Goal: Task Accomplishment & Management: Manage account settings

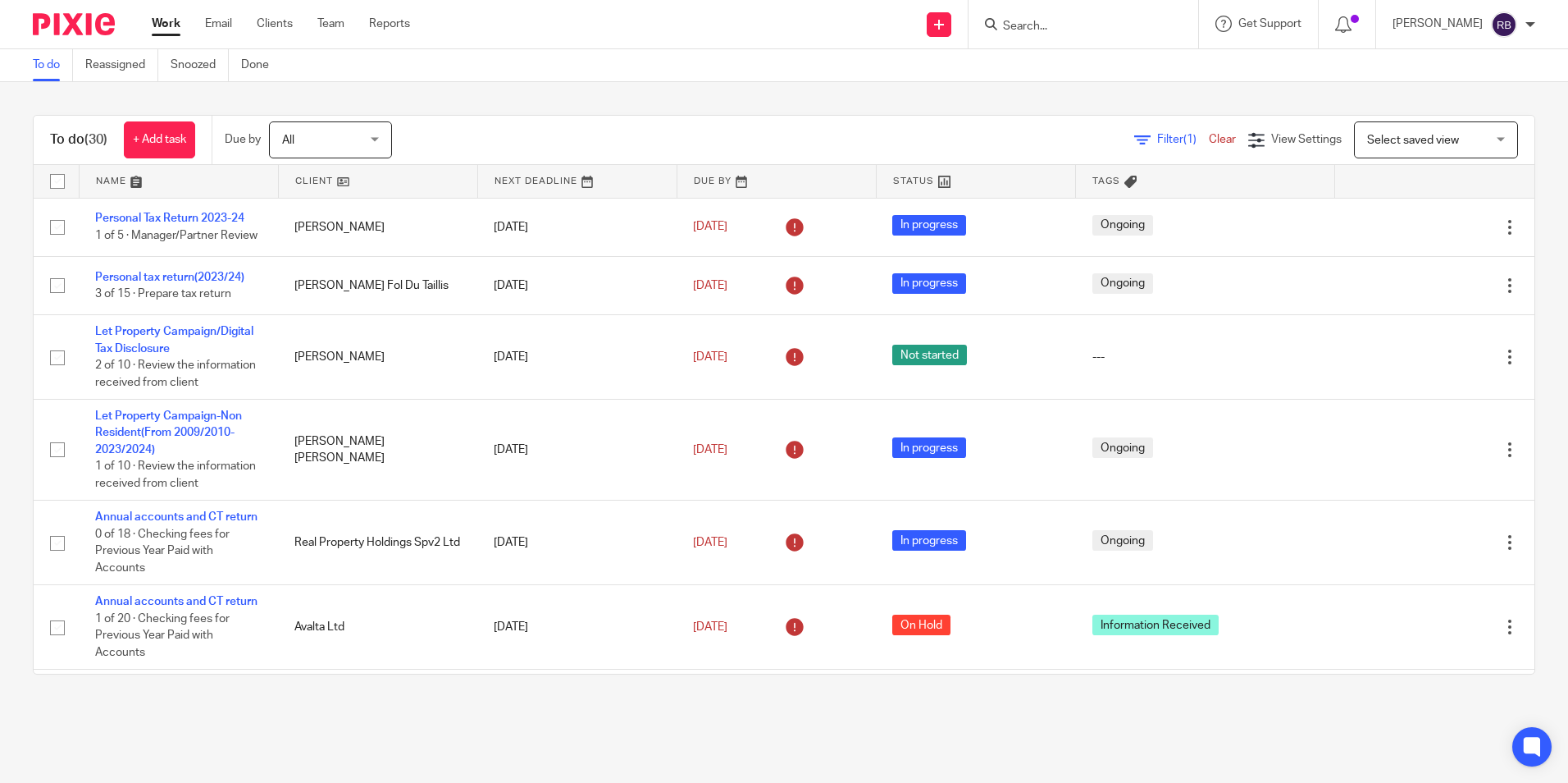
click at [1123, 26] on input "Search" at bounding box center [1075, 27] width 148 height 15
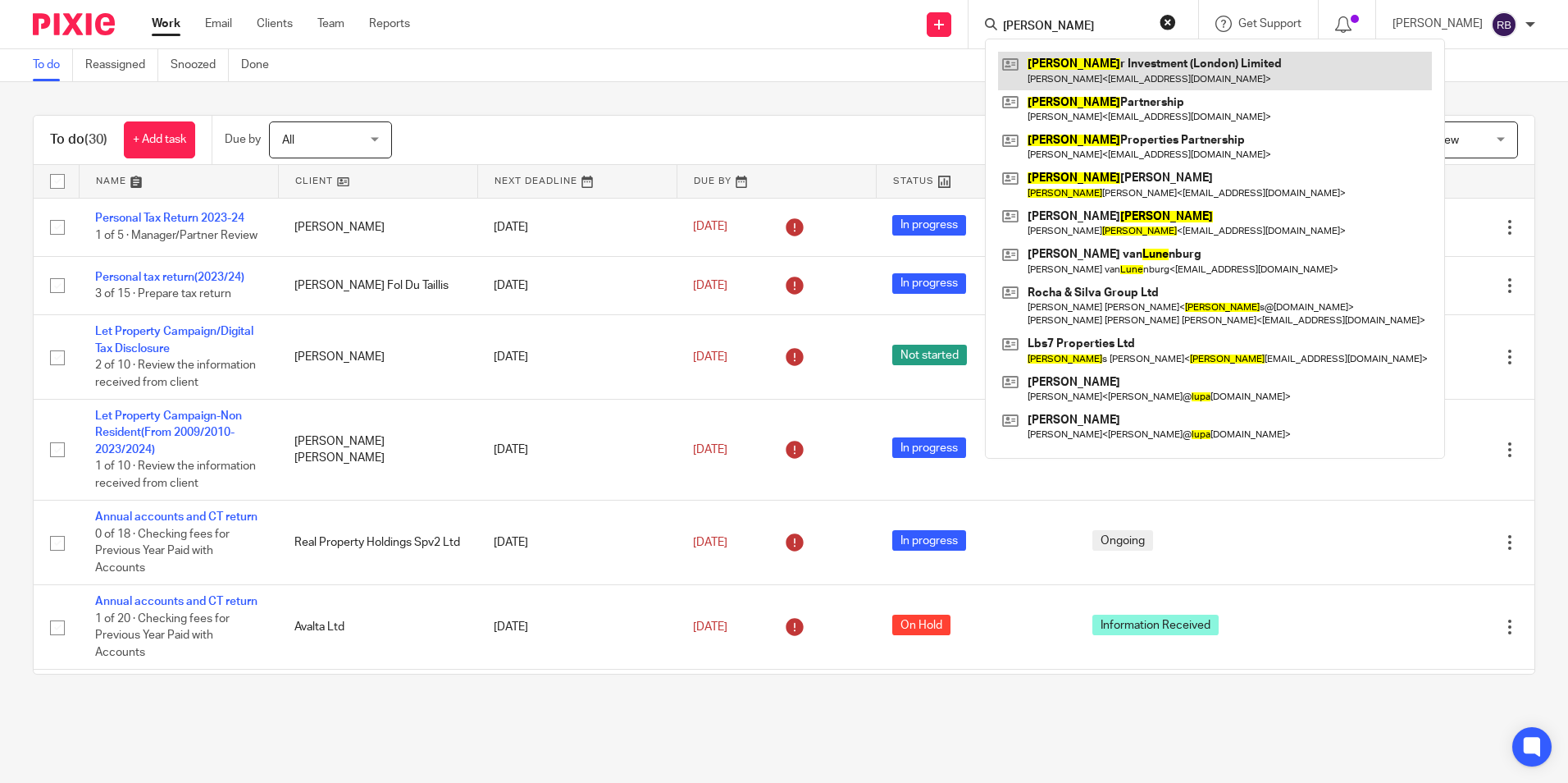
type input "luna"
click at [1121, 71] on link at bounding box center [1215, 71] width 434 height 38
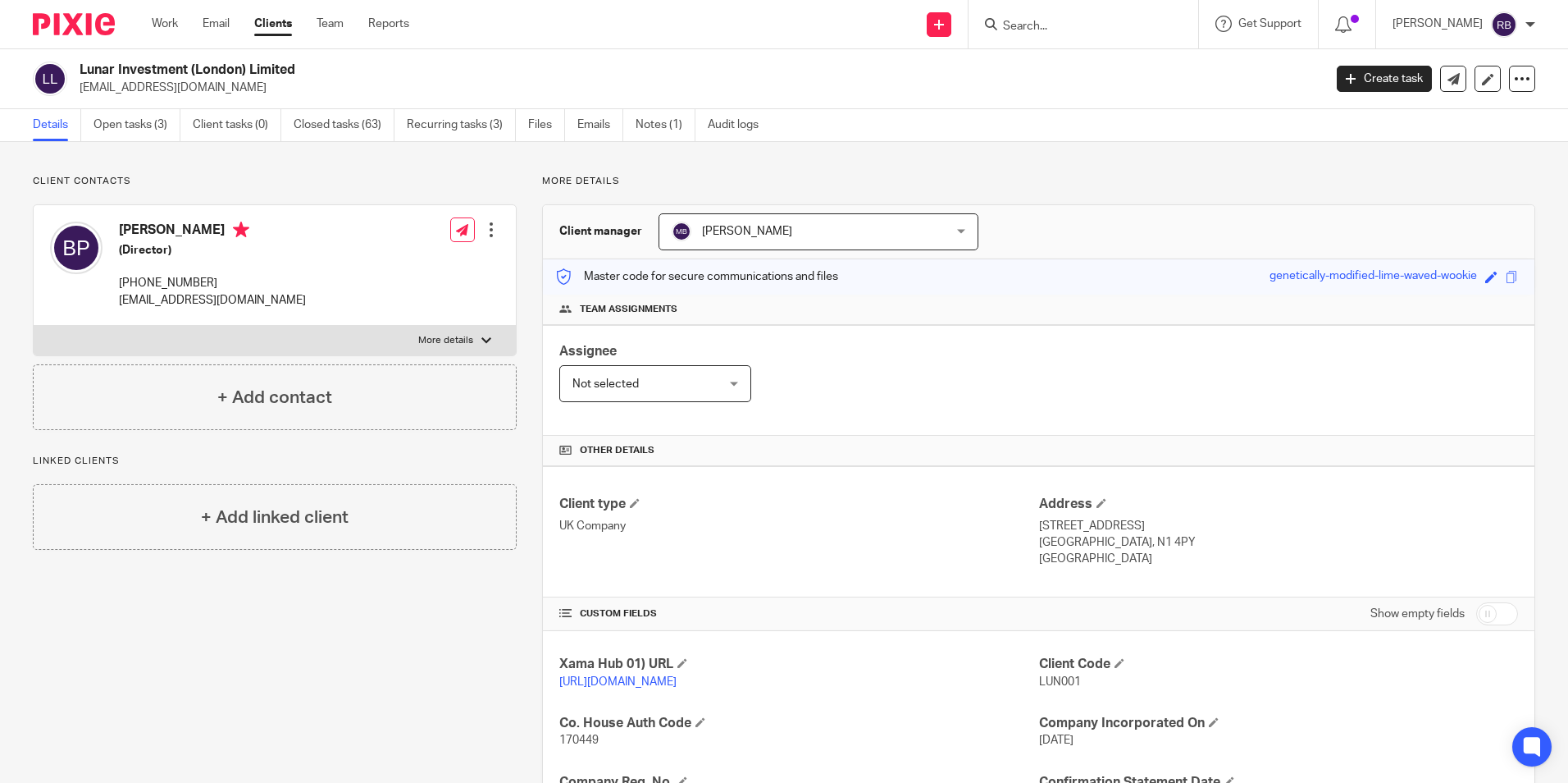
click at [481, 643] on div "Client contacts Bogdan Pecotic (Director) +447525364068 bp@leohomes.co.uk Edit …" at bounding box center [262, 651] width 510 height 953
click at [136, 128] on link "Open tasks (3)" at bounding box center [137, 125] width 87 height 32
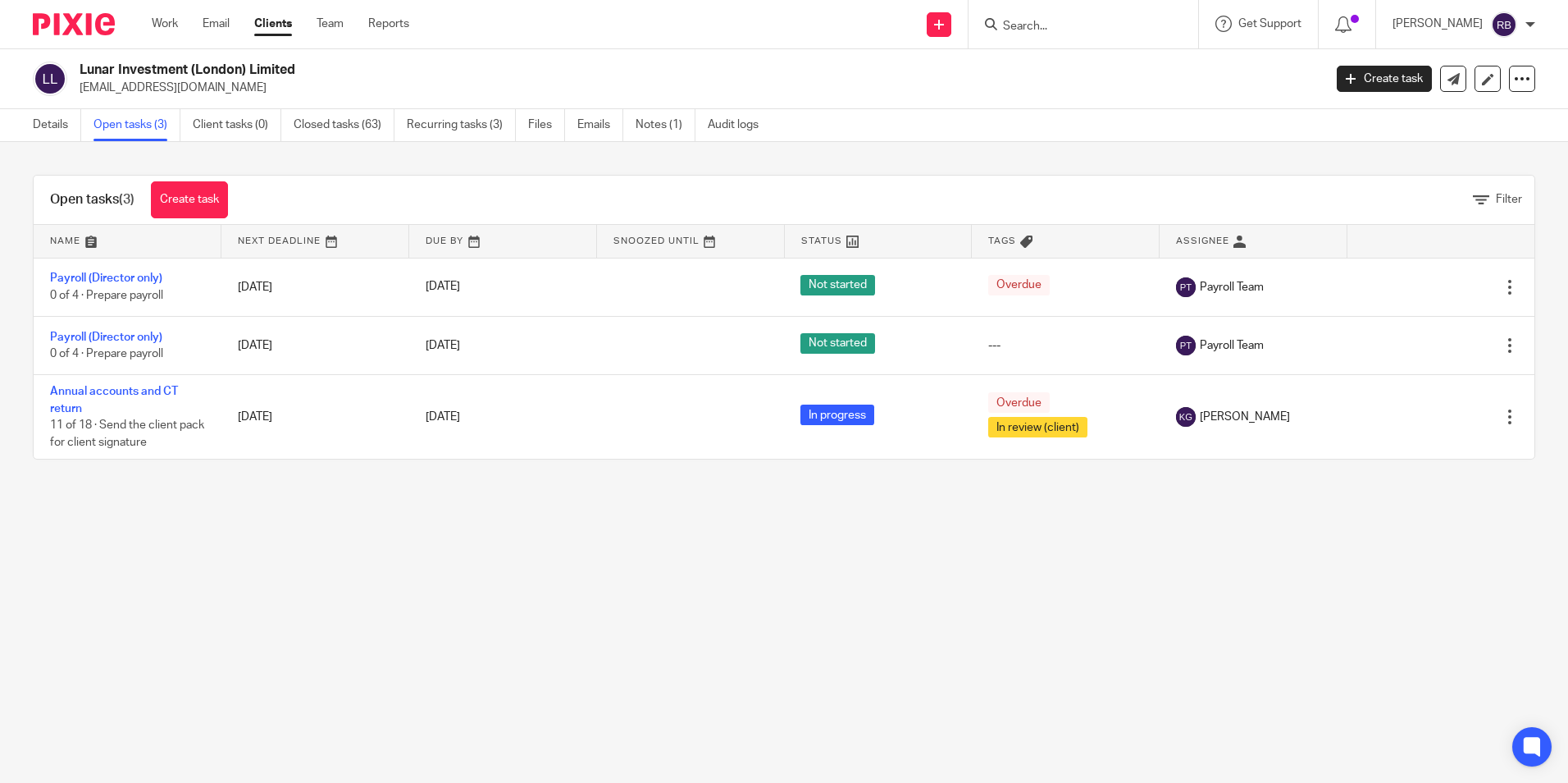
click at [131, 397] on link "Annual accounts and CT return" at bounding box center [114, 400] width 128 height 28
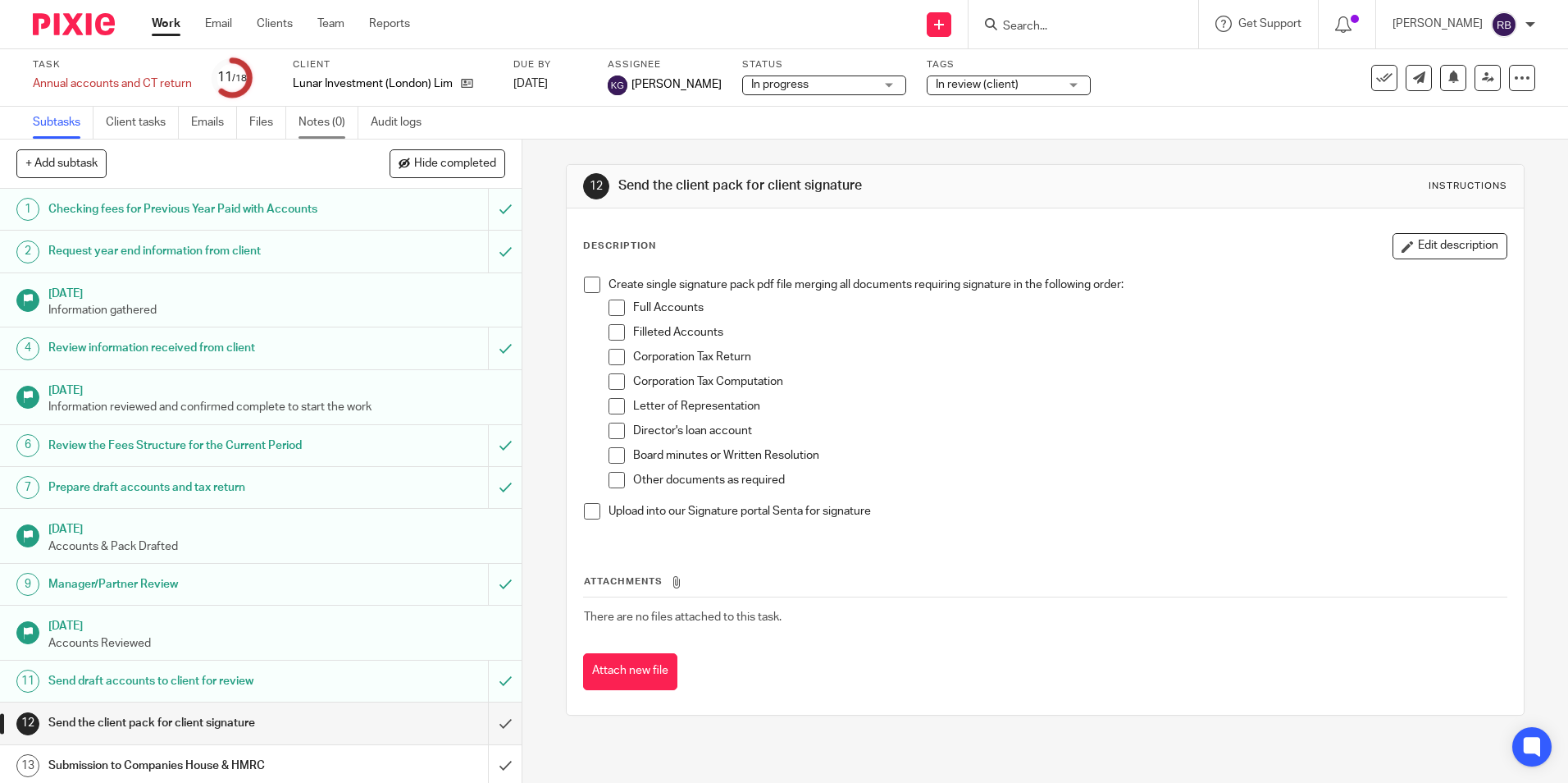
click at [325, 117] on link "Notes (0)" at bounding box center [329, 123] width 60 height 32
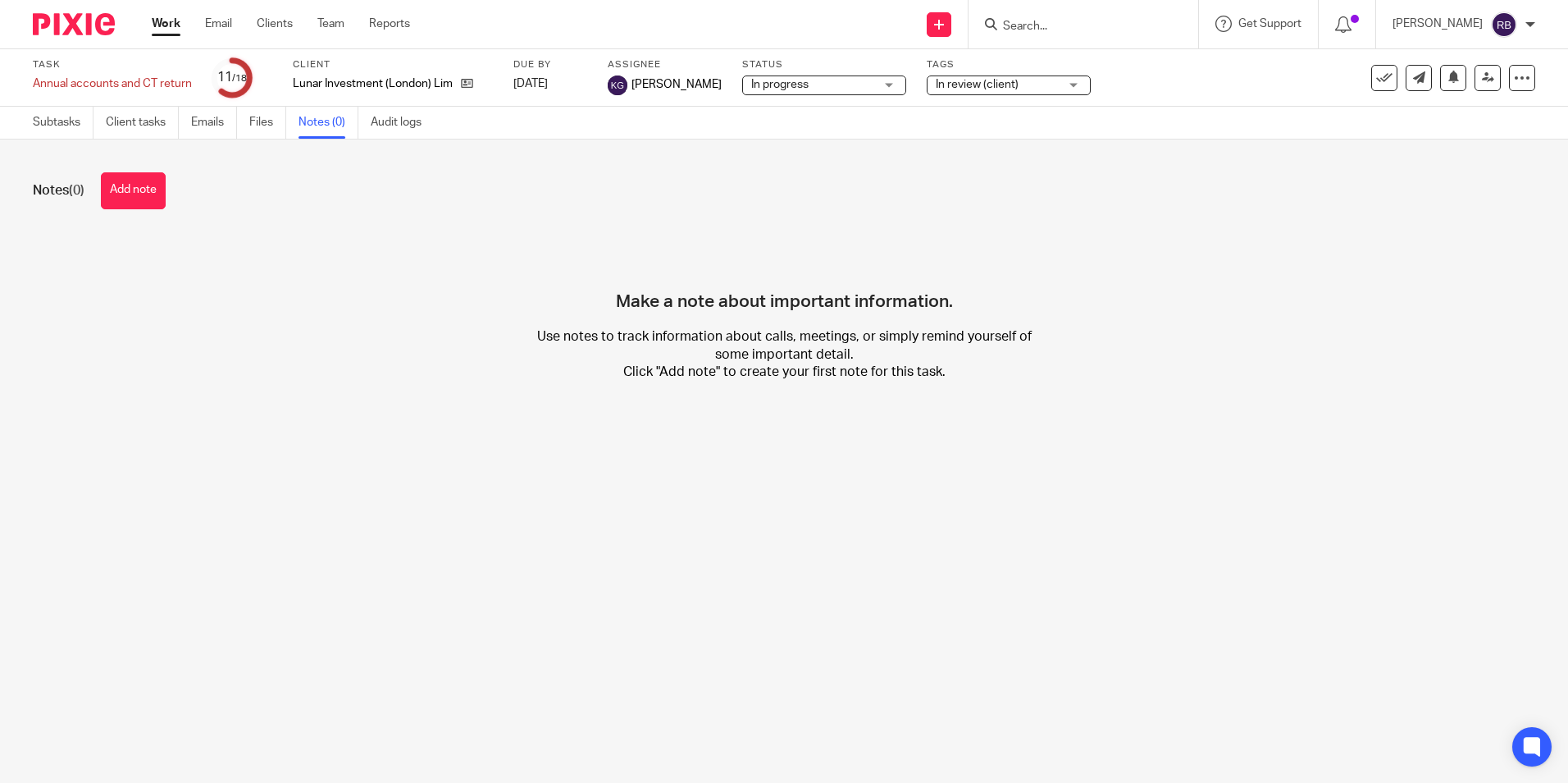
click at [115, 193] on button "Add note" at bounding box center [133, 190] width 65 height 37
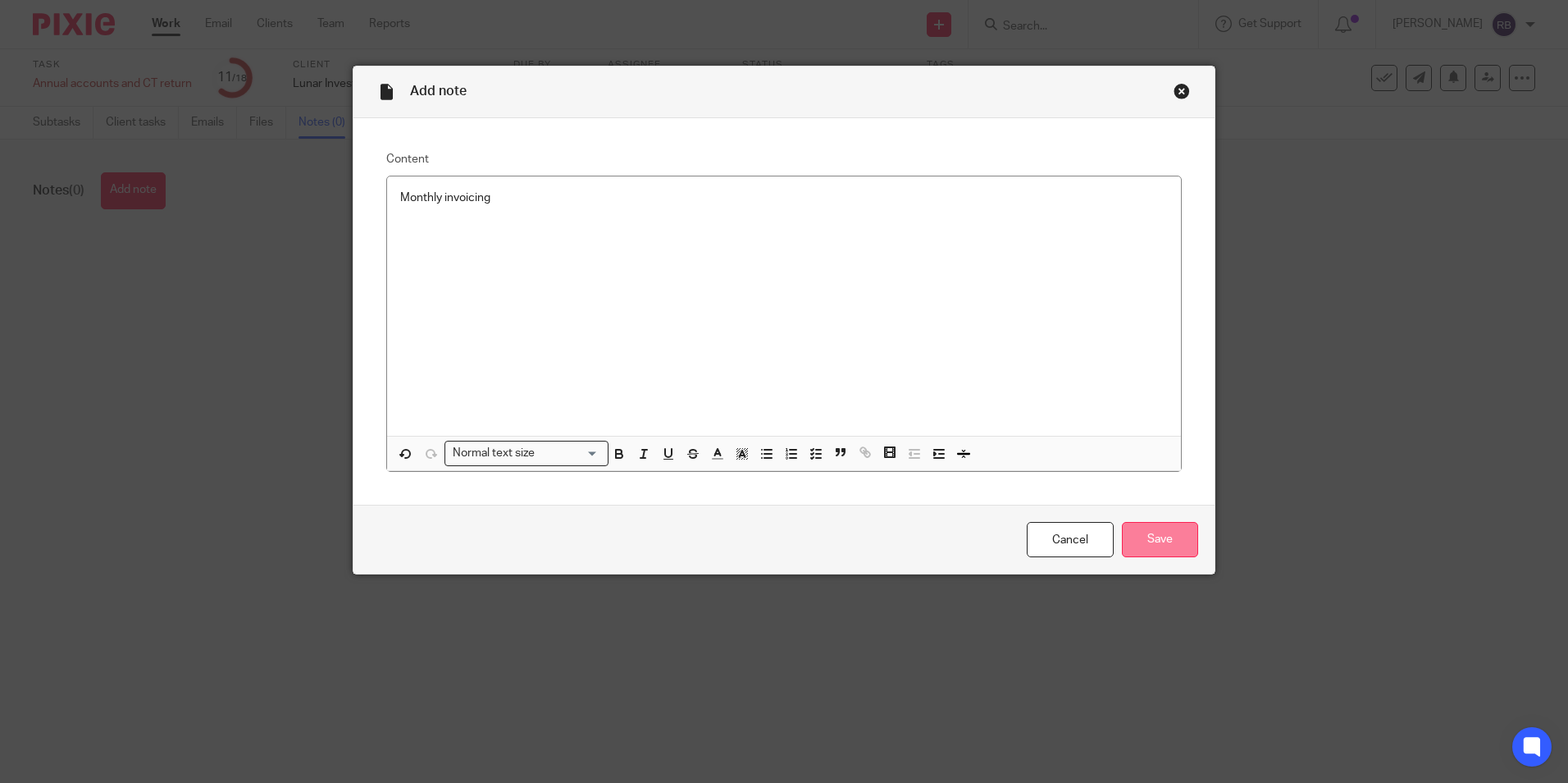
click at [1177, 535] on input "Save" at bounding box center [1160, 539] width 76 height 35
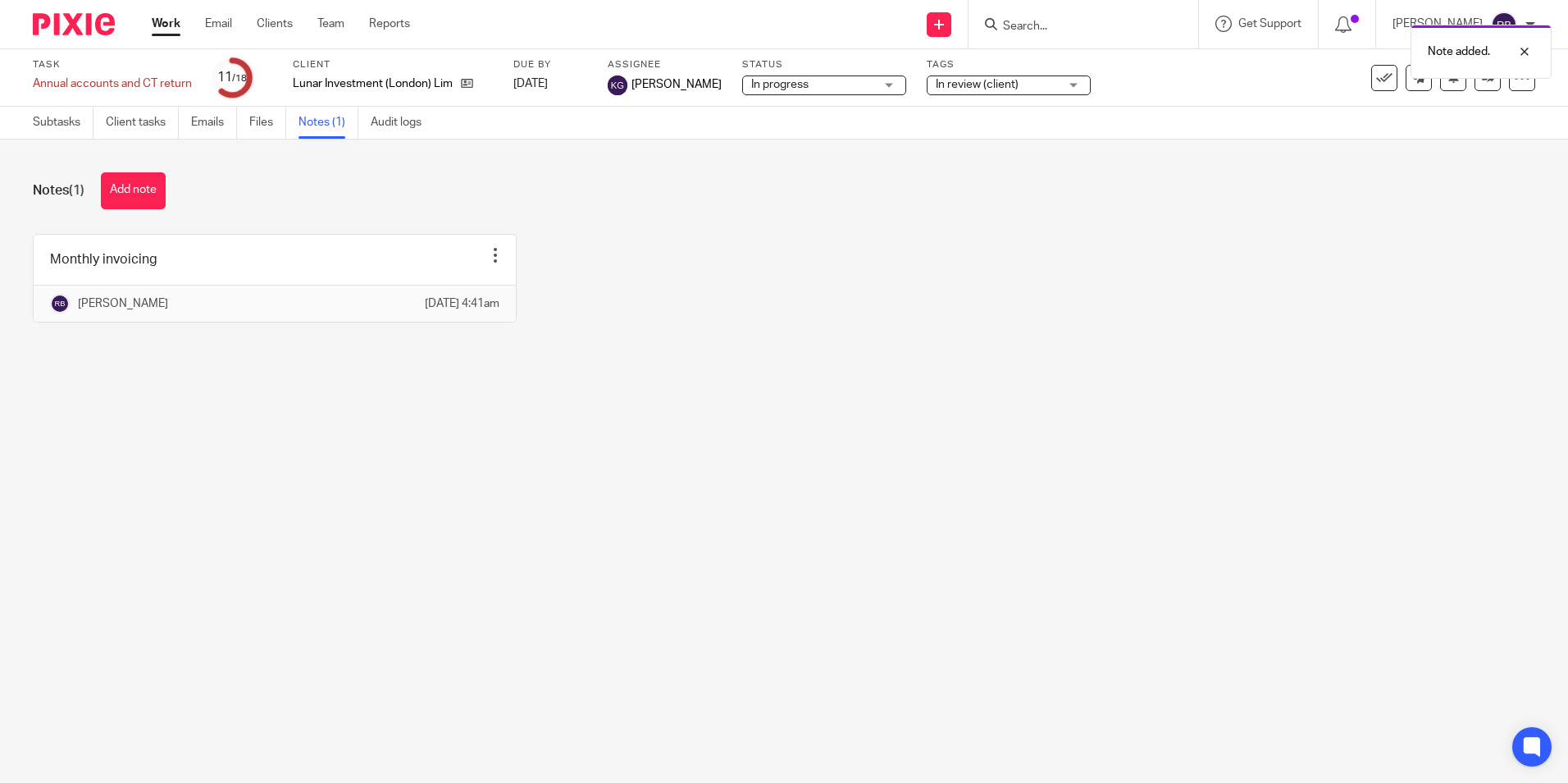
click at [170, 21] on link "Work" at bounding box center [166, 24] width 29 height 16
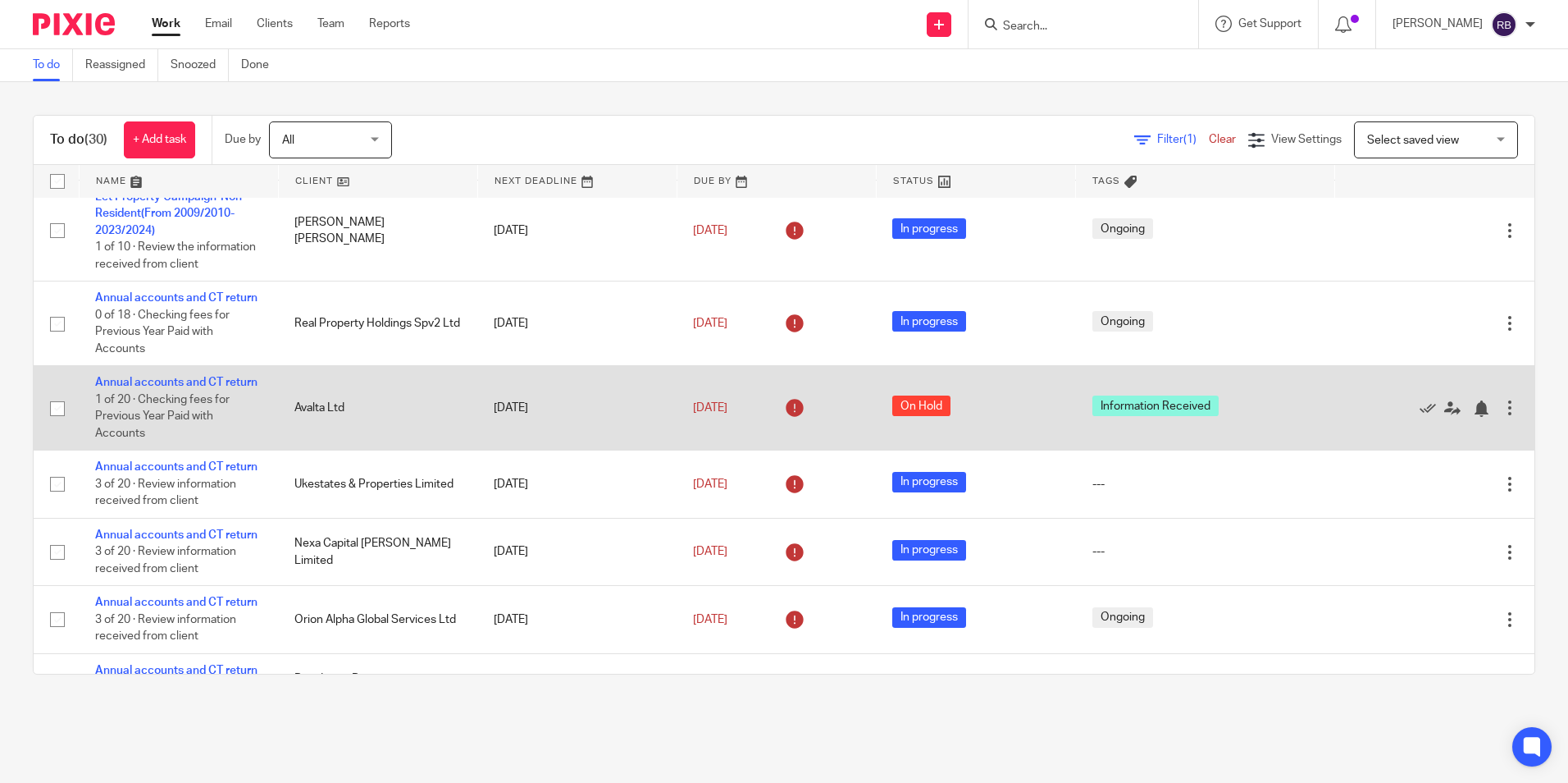
scroll to position [246, 0]
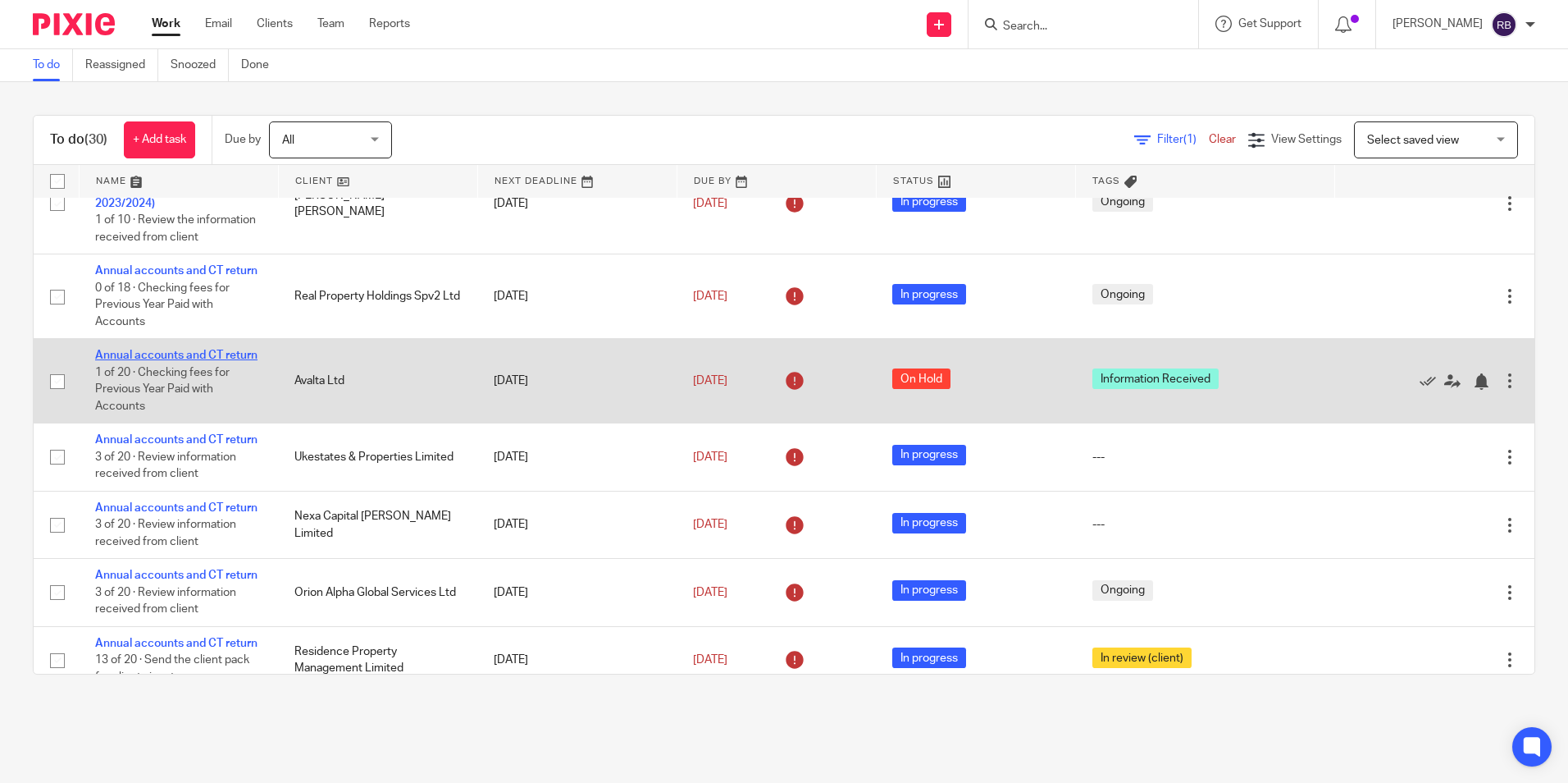
click at [154, 361] on link "Annual accounts and CT return" at bounding box center [176, 355] width 163 height 11
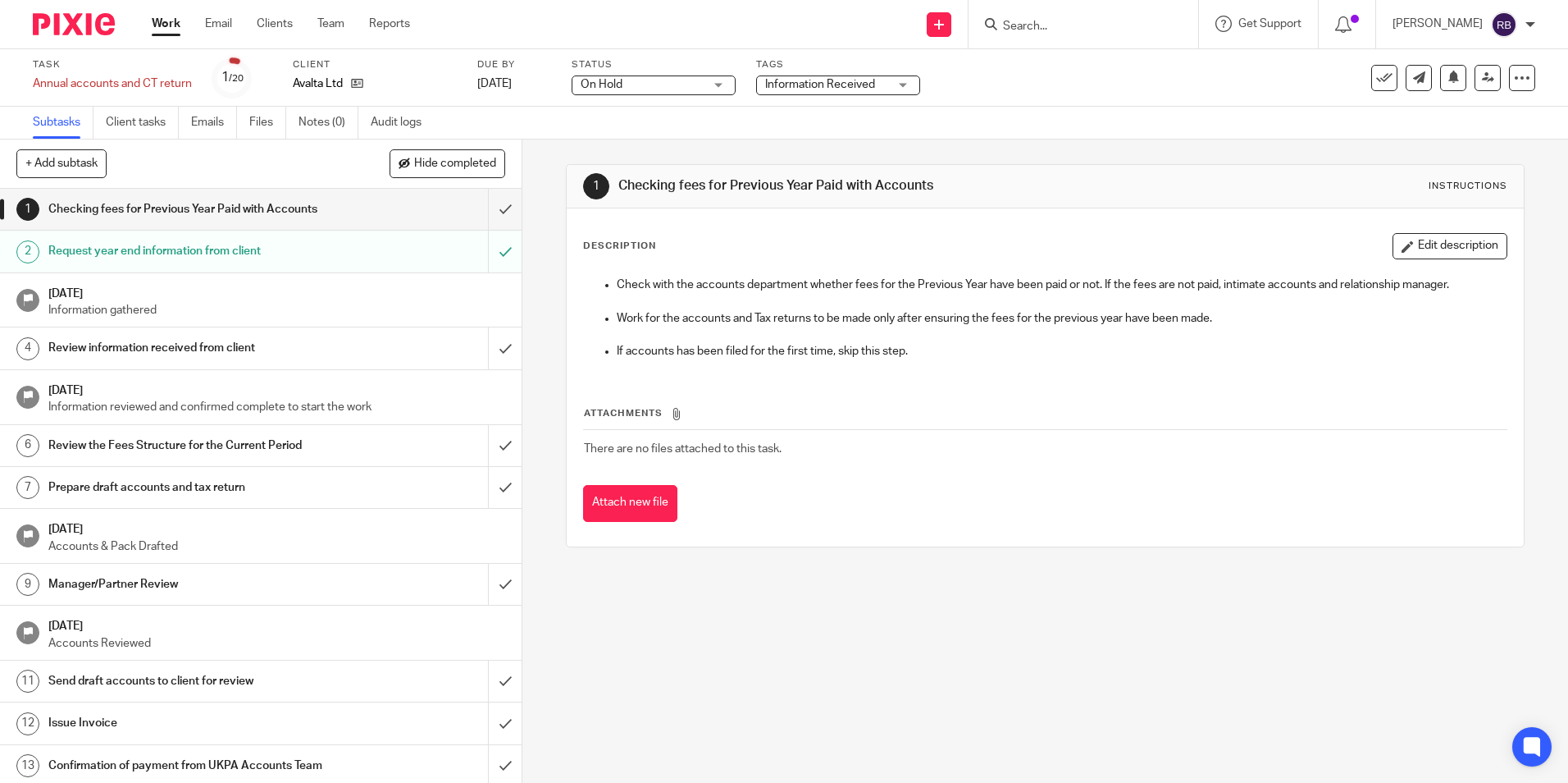
click at [784, 76] on span "Information Received" at bounding box center [826, 84] width 123 height 17
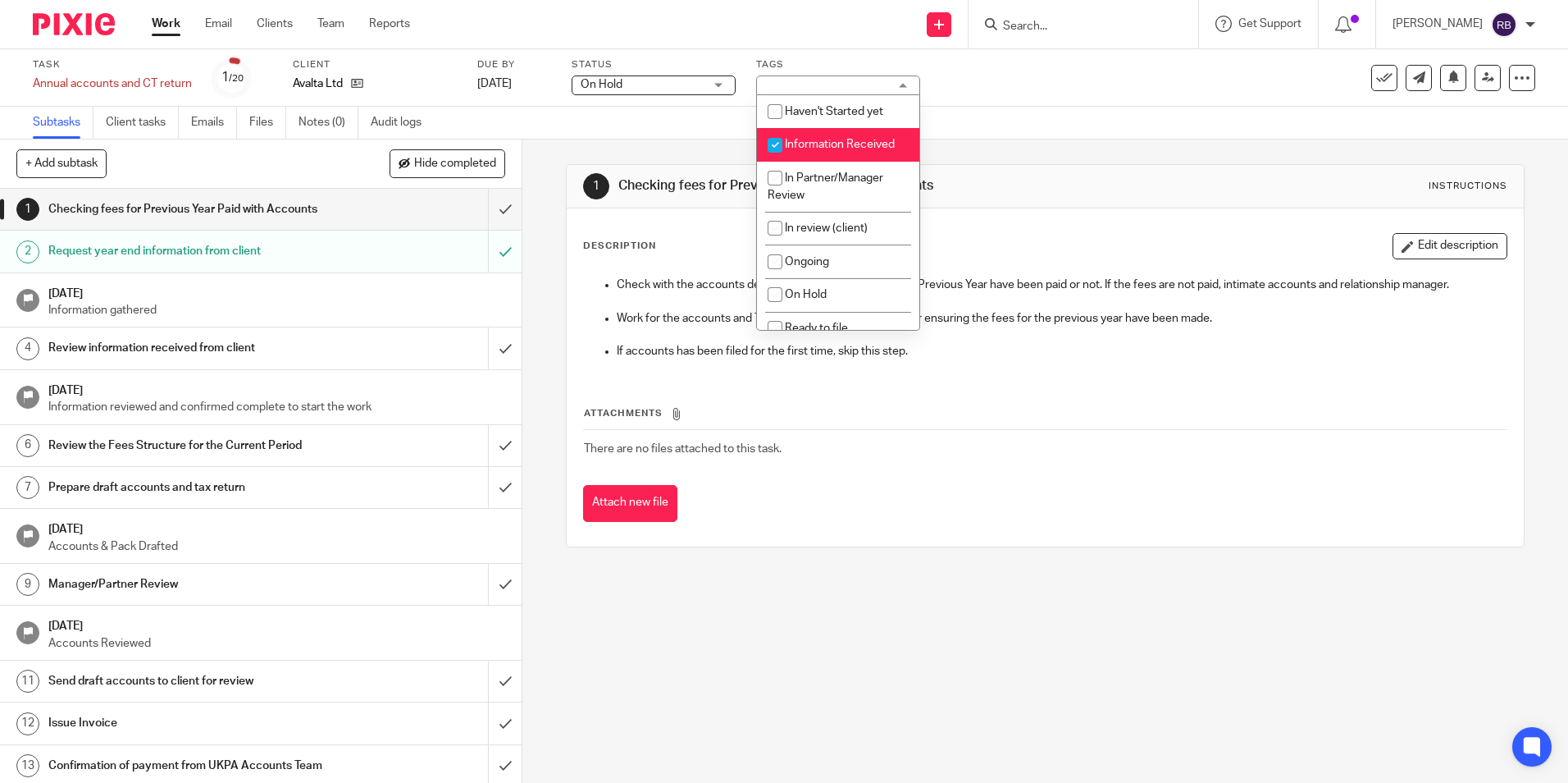
click at [805, 149] on span "Information Received" at bounding box center [839, 144] width 110 height 11
checkbox input "false"
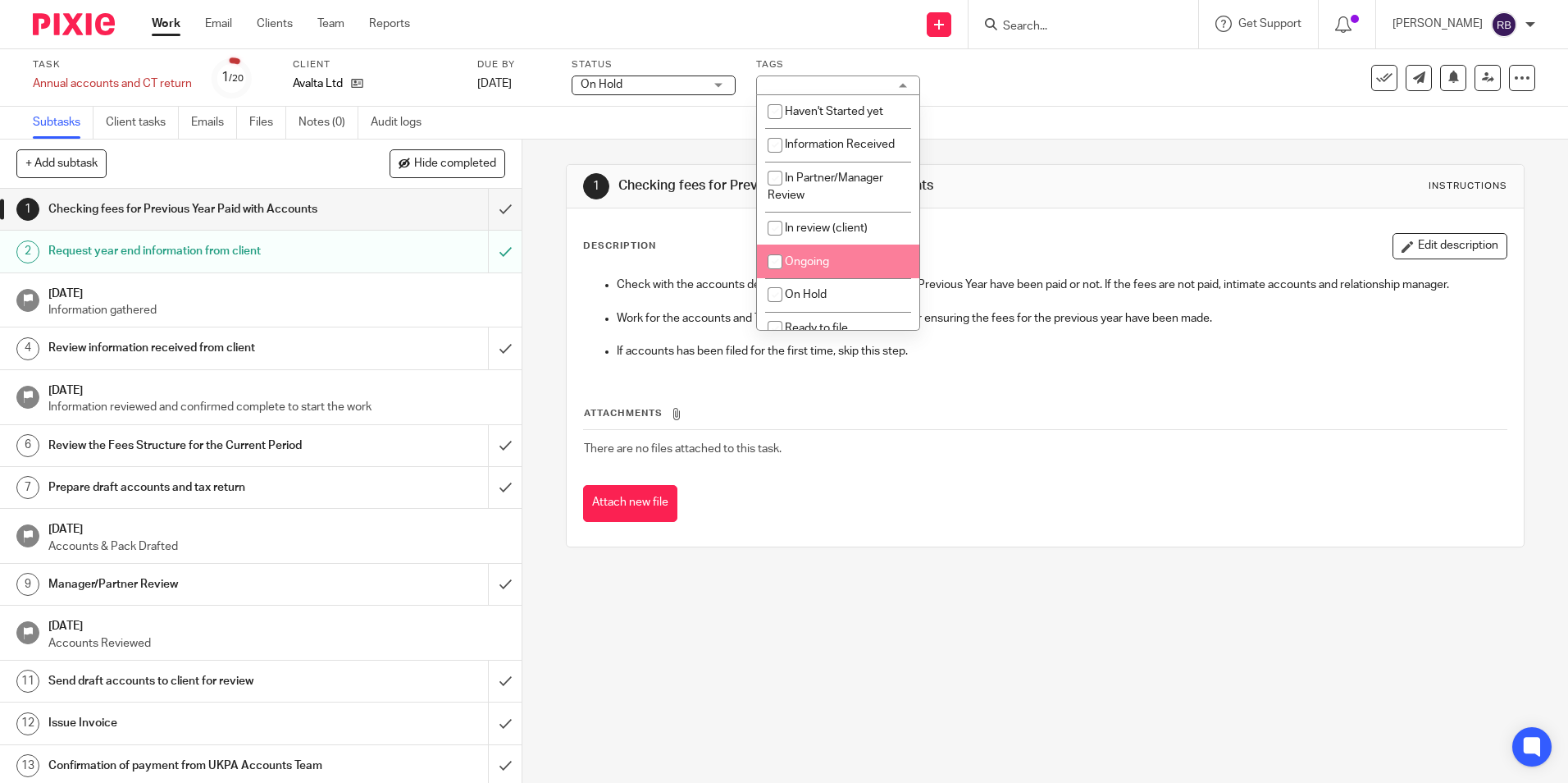
click at [814, 262] on span "Ongoing" at bounding box center [806, 261] width 44 height 11
checkbox input "true"
click at [164, 32] on link "Work" at bounding box center [166, 24] width 29 height 16
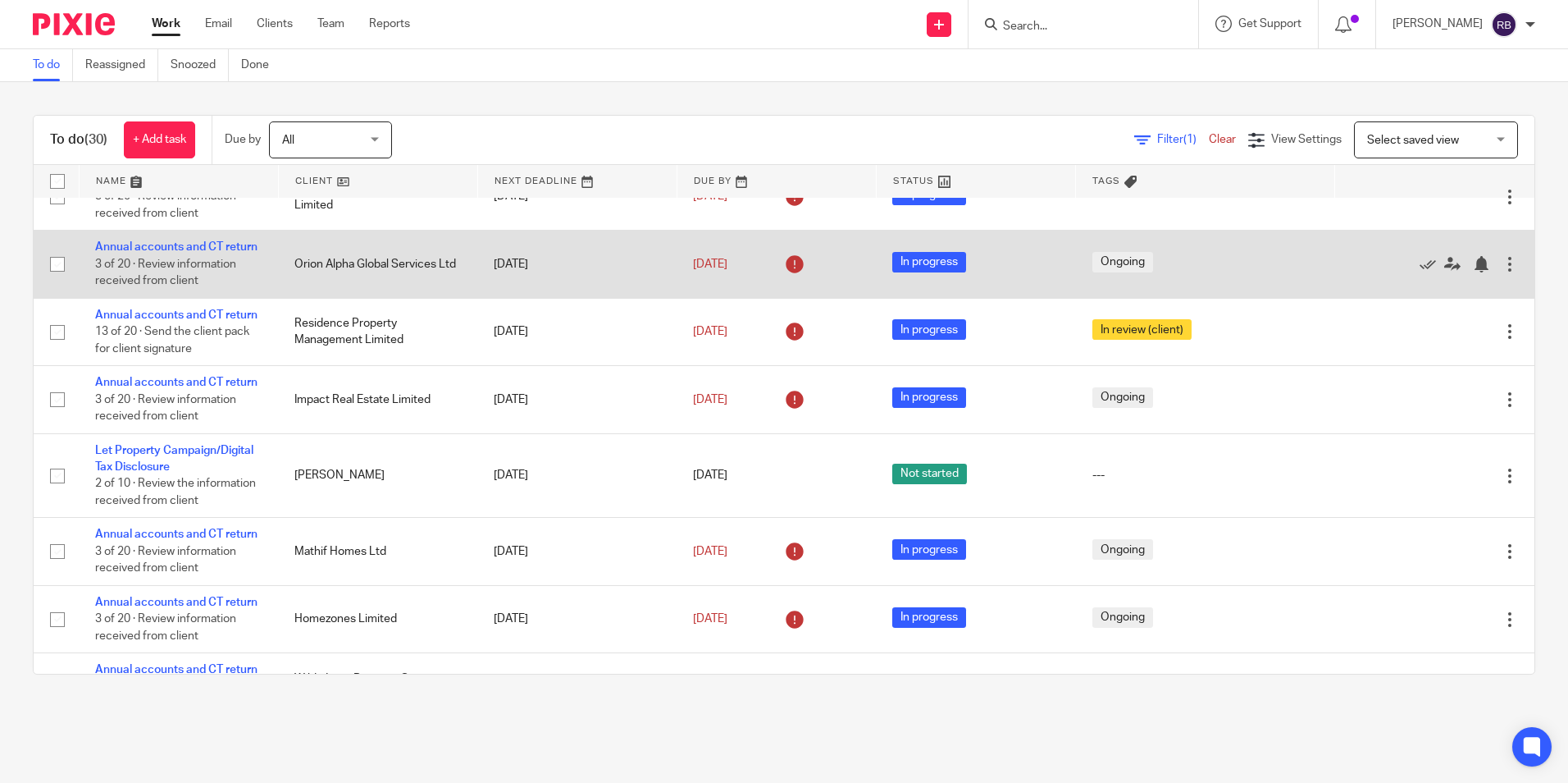
scroll to position [739, 0]
